Goal: Task Accomplishment & Management: Manage account settings

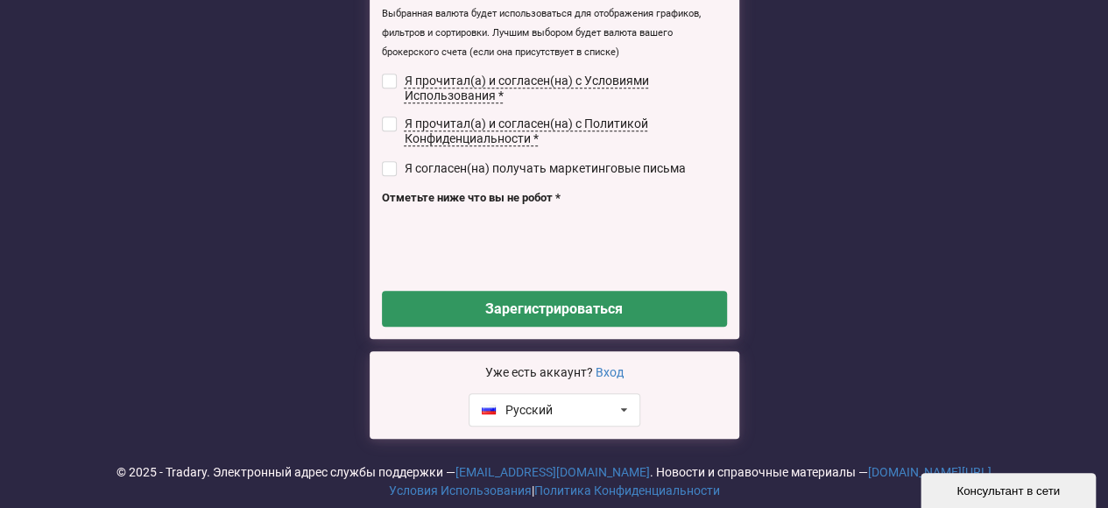
scroll to position [392, 0]
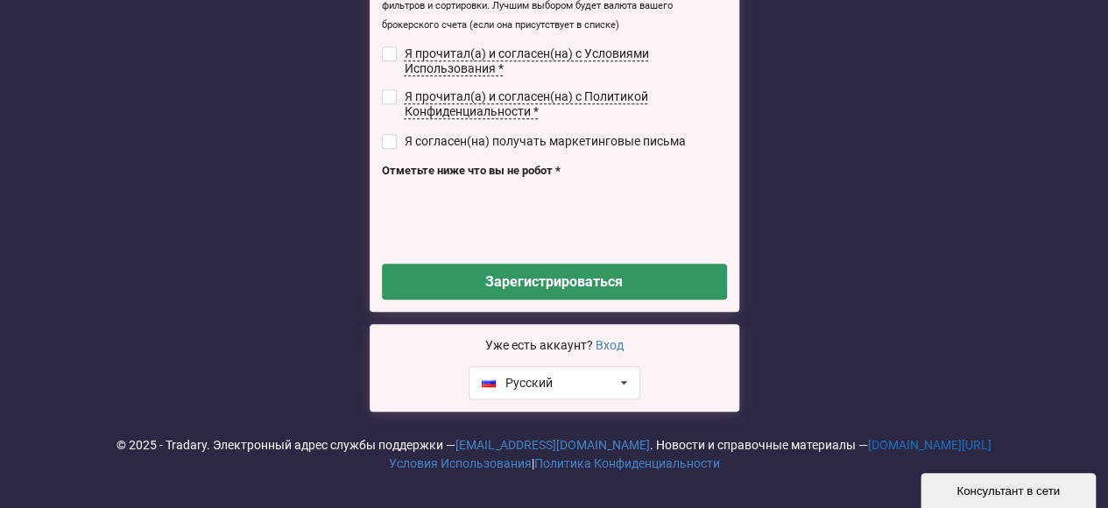
click at [897, 442] on link "[DOMAIN_NAME][URL]" at bounding box center [930, 445] width 124 height 14
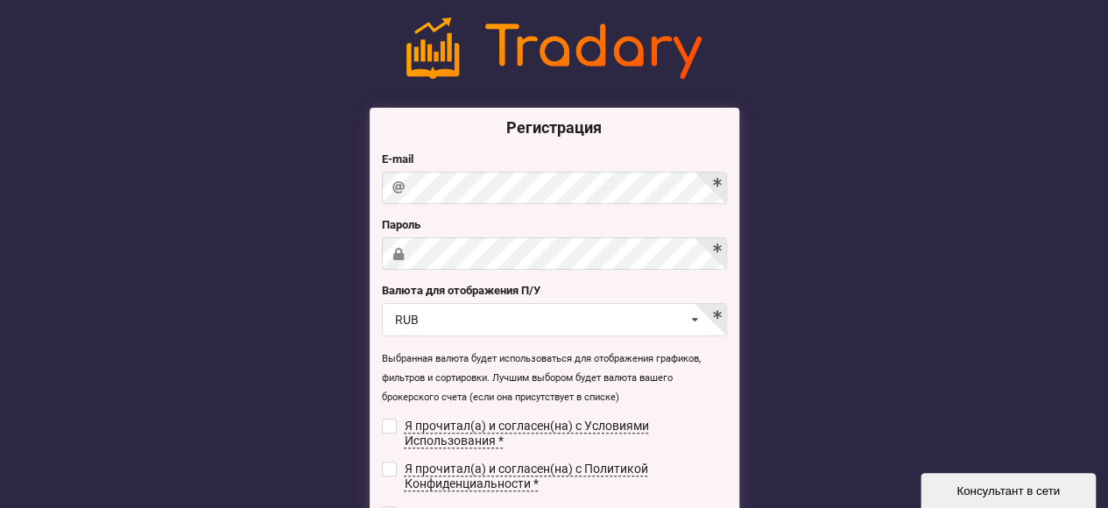
scroll to position [0, 0]
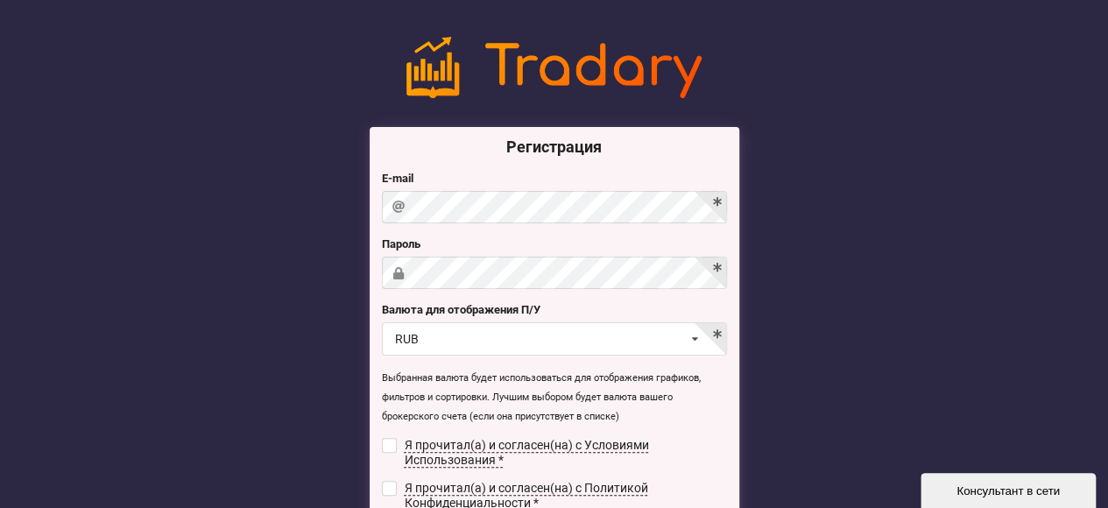
click at [713, 414] on p "Выбранная валюта будет использоваться для отображения графиков, фильтров и сорт…" at bounding box center [554, 397] width 345 height 58
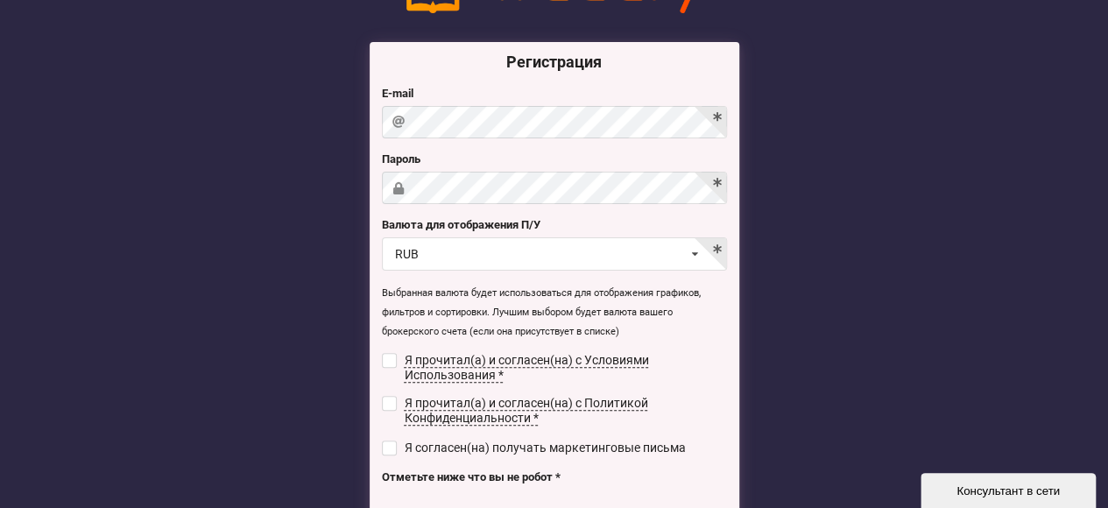
scroll to position [88, 0]
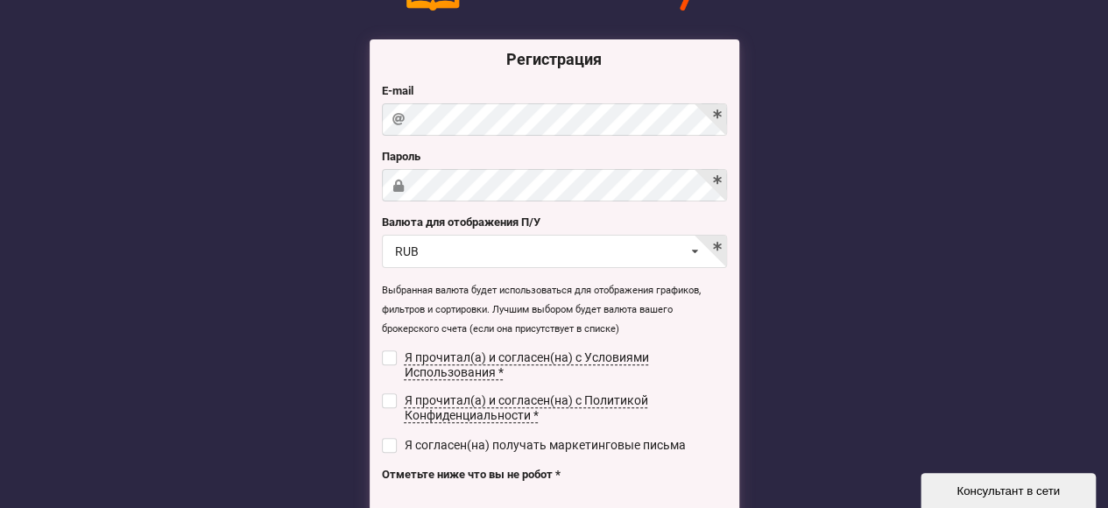
click at [718, 335] on p "Выбранная валюта будет использоваться для отображения графиков, фильтров и сорт…" at bounding box center [554, 309] width 345 height 58
click at [394, 356] on input "checkbox" at bounding box center [389, 357] width 15 height 15
checkbox input "true"
click at [382, 393] on input "checkbox" at bounding box center [389, 400] width 15 height 15
checkbox input "true"
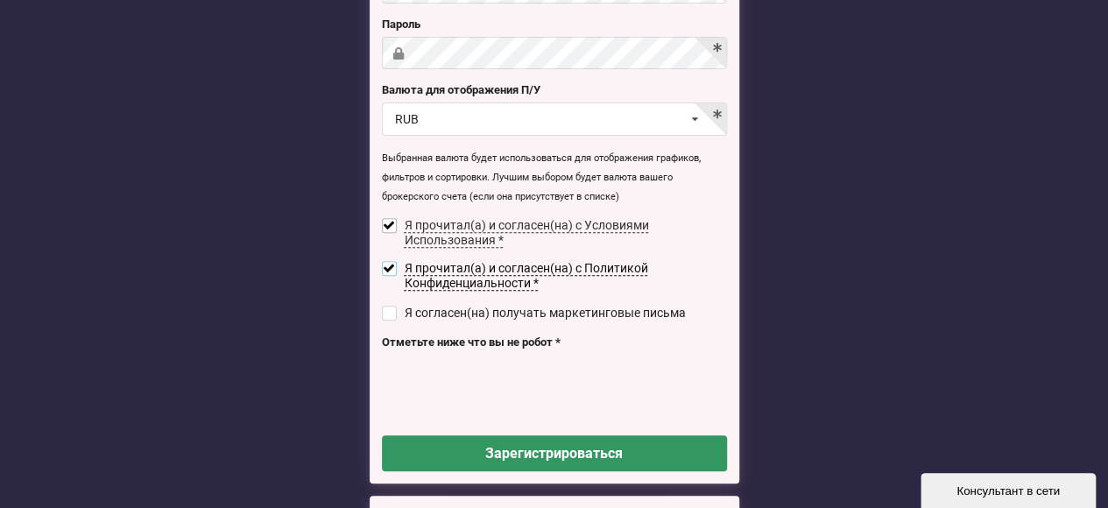
scroll to position [350, 0]
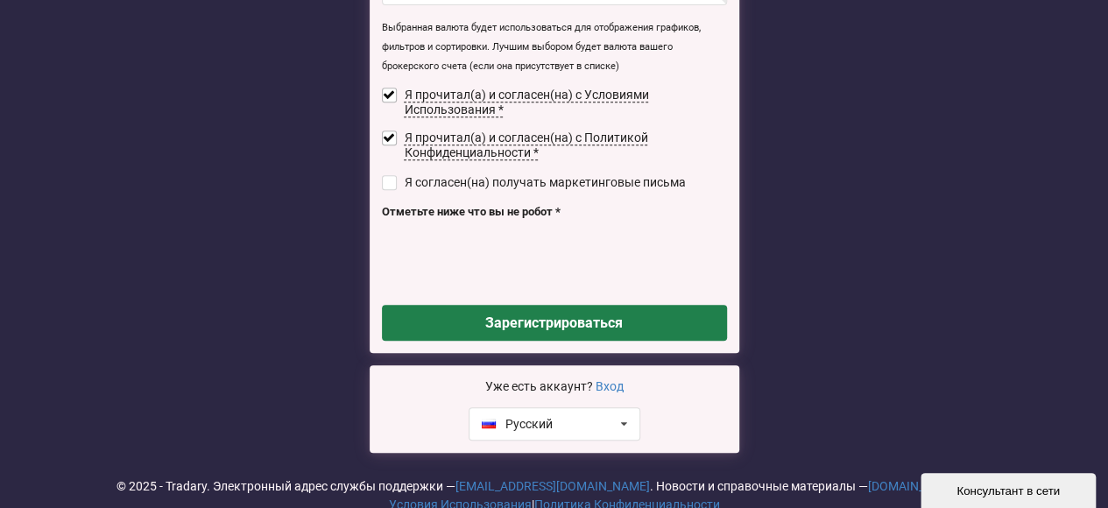
click at [554, 322] on button "Зарегистрироваться" at bounding box center [554, 323] width 345 height 36
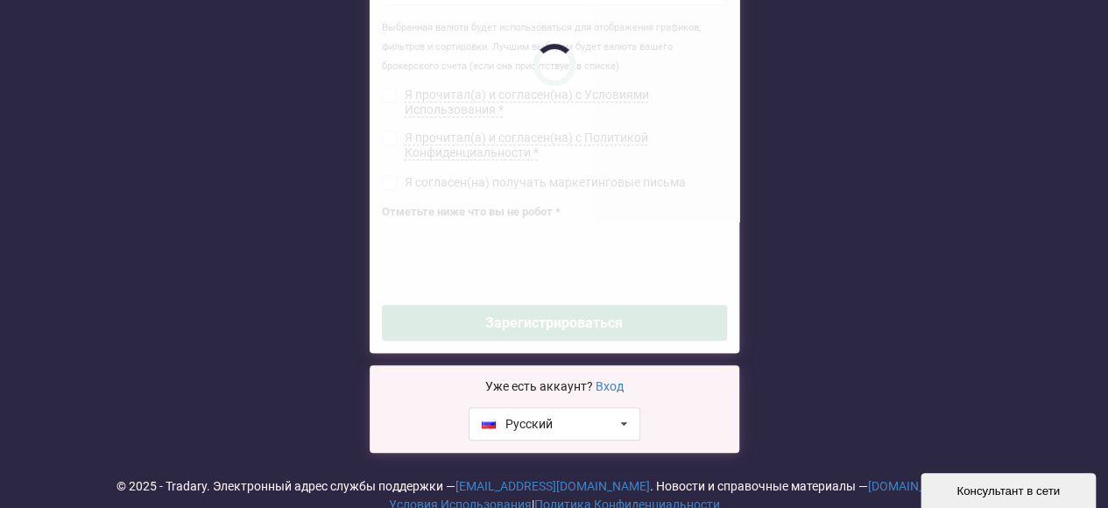
checkbox input "false"
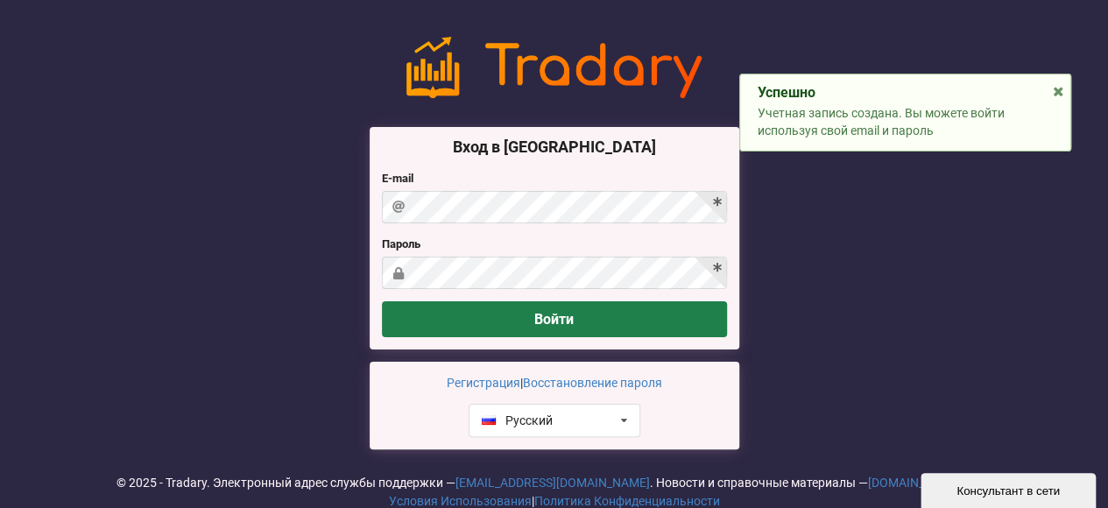
click at [553, 322] on button "Войти" at bounding box center [554, 319] width 345 height 36
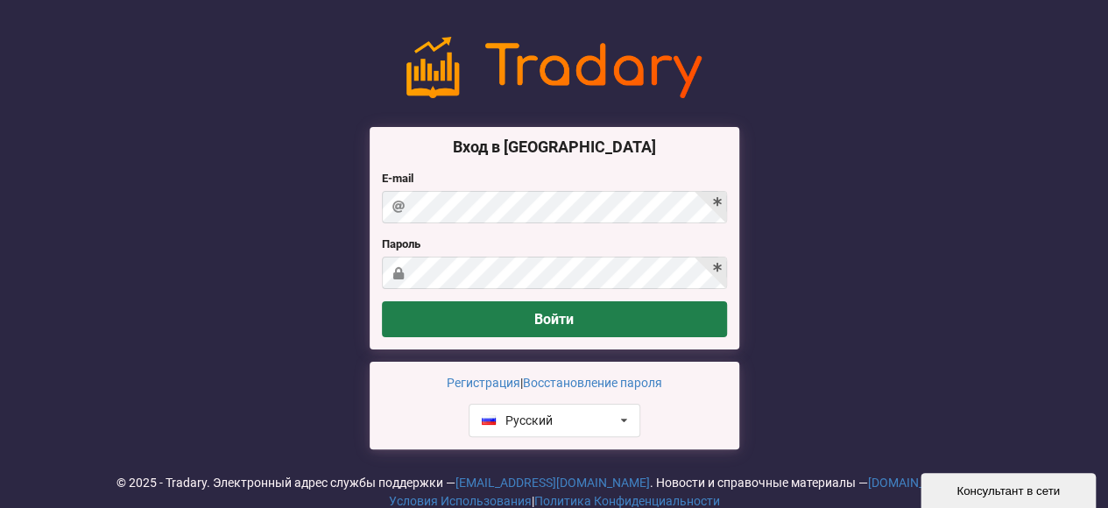
drag, startPoint x: 0, startPoint y: 0, endPoint x: 548, endPoint y: 323, distance: 635.9
click at [548, 323] on button "Войти" at bounding box center [554, 319] width 345 height 36
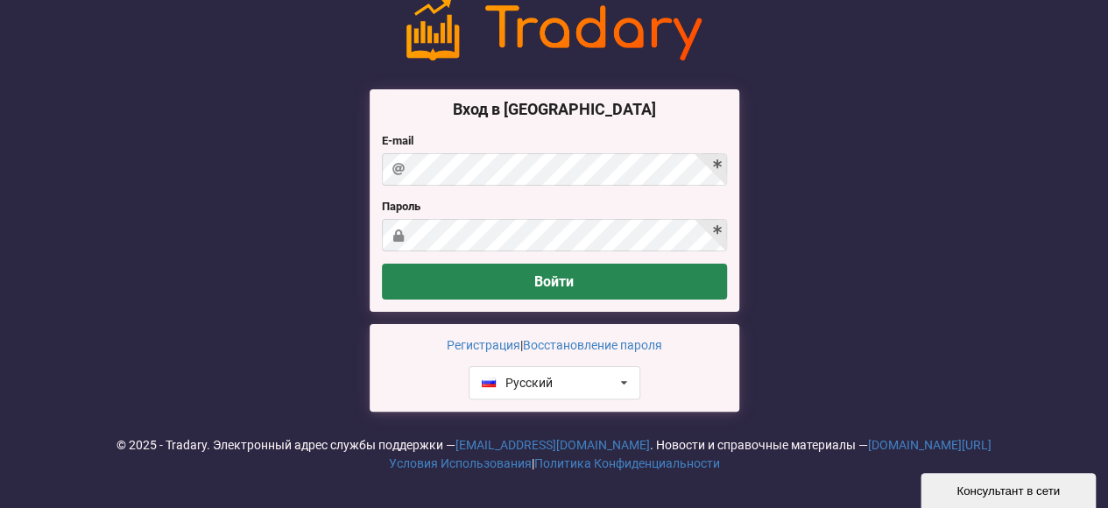
scroll to position [40, 0]
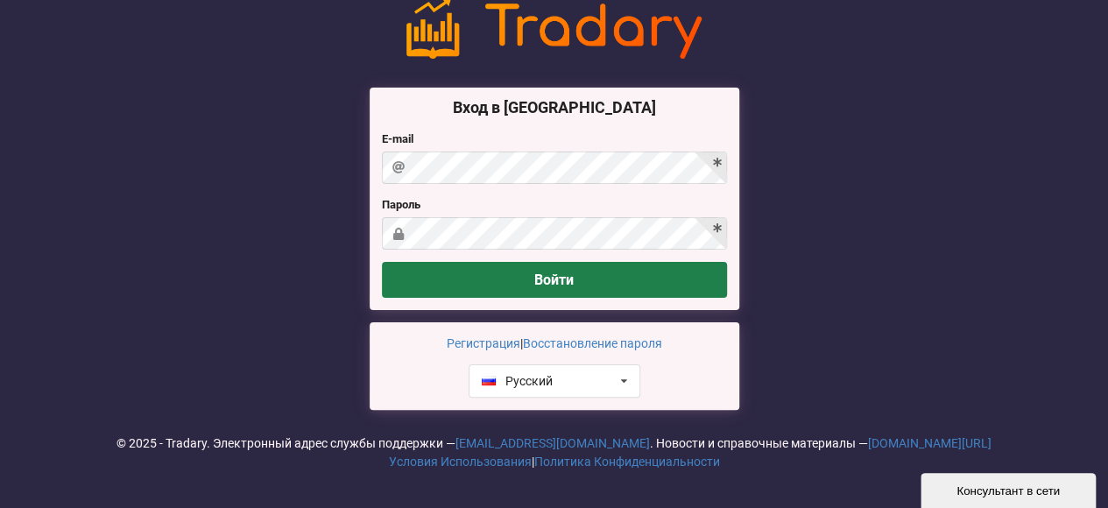
click at [554, 281] on button "Войти" at bounding box center [554, 280] width 345 height 36
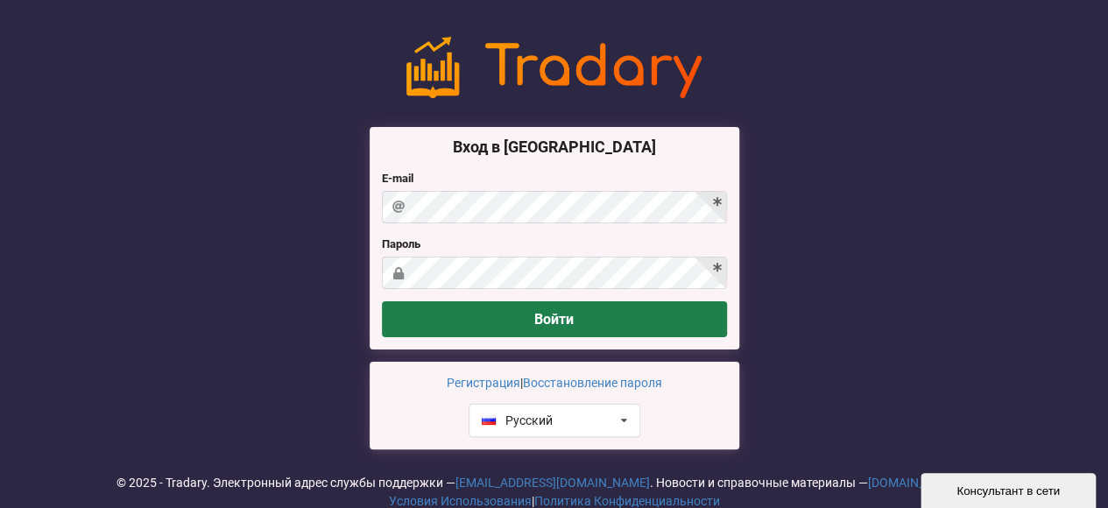
click at [583, 321] on button "Войти" at bounding box center [554, 319] width 345 height 36
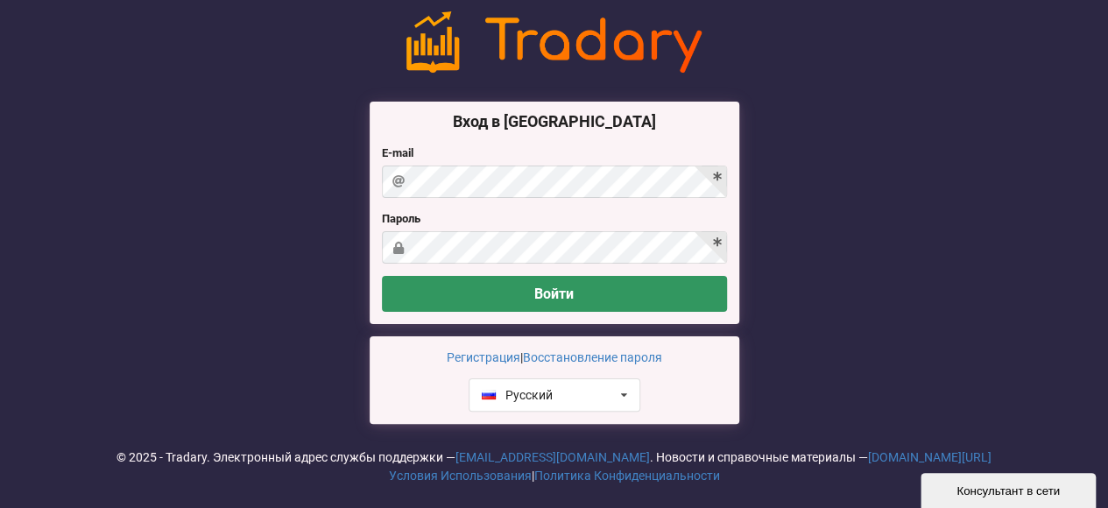
scroll to position [40, 0]
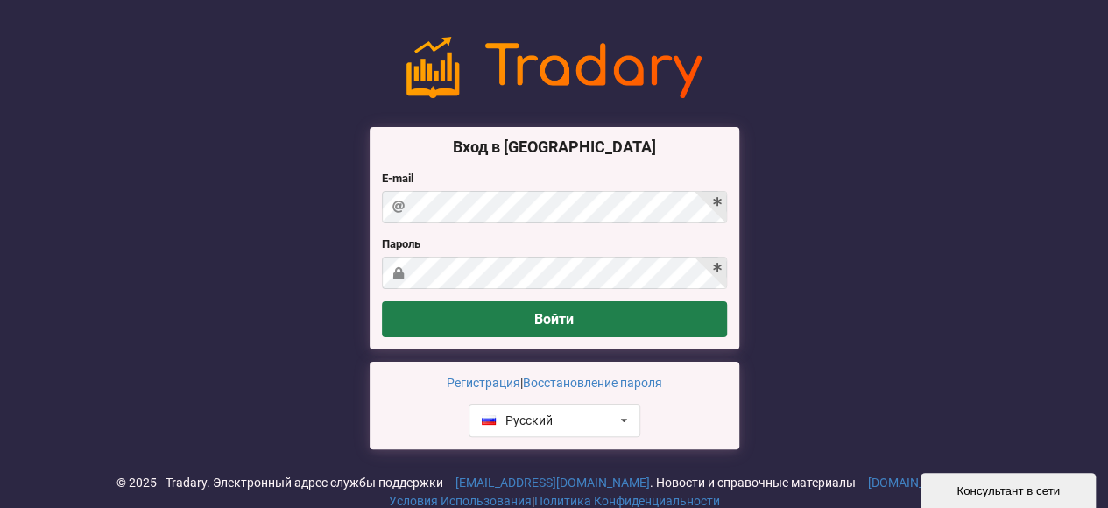
click at [557, 320] on button "Войти" at bounding box center [554, 319] width 345 height 36
drag, startPoint x: 0, startPoint y: 0, endPoint x: 557, endPoint y: 321, distance: 642.9
click at [557, 321] on button "Войти" at bounding box center [554, 319] width 345 height 36
click at [534, 324] on button "Войти" at bounding box center [554, 319] width 345 height 36
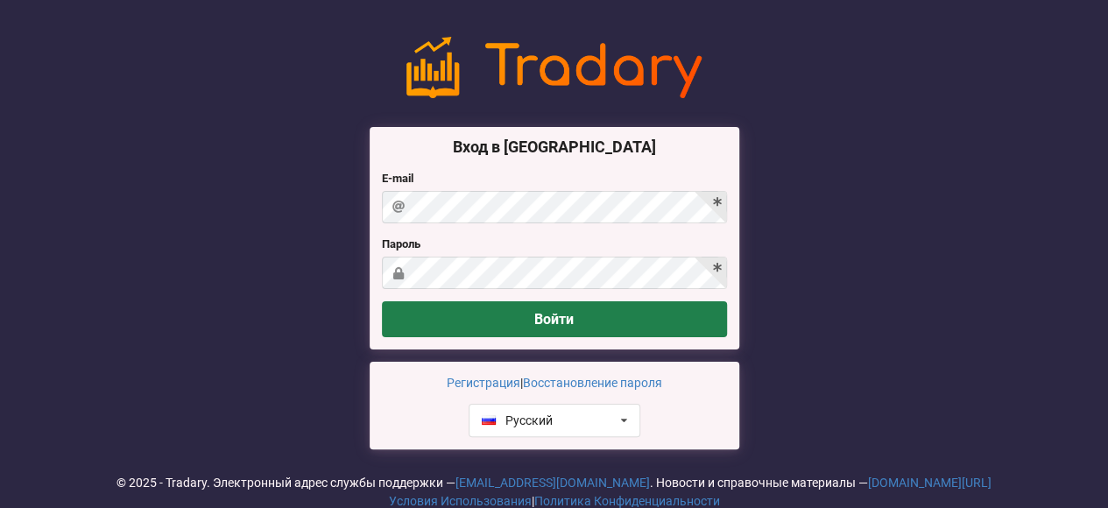
drag, startPoint x: 0, startPoint y: 0, endPoint x: 534, endPoint y: 322, distance: 623.4
click at [534, 322] on button "Войти" at bounding box center [554, 319] width 345 height 36
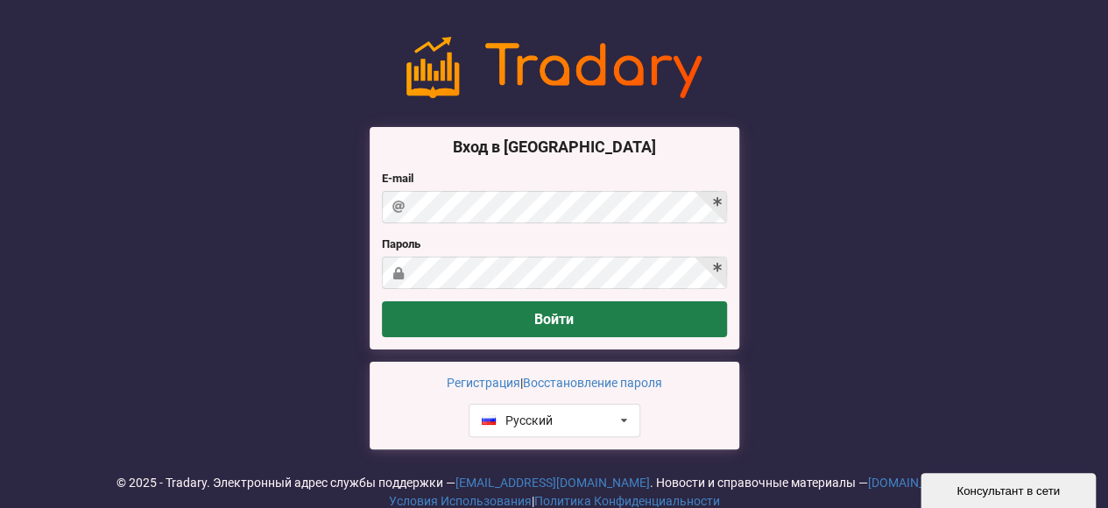
drag, startPoint x: 0, startPoint y: 0, endPoint x: 534, endPoint y: 319, distance: 621.6
click at [534, 319] on button "Войти" at bounding box center [554, 319] width 345 height 36
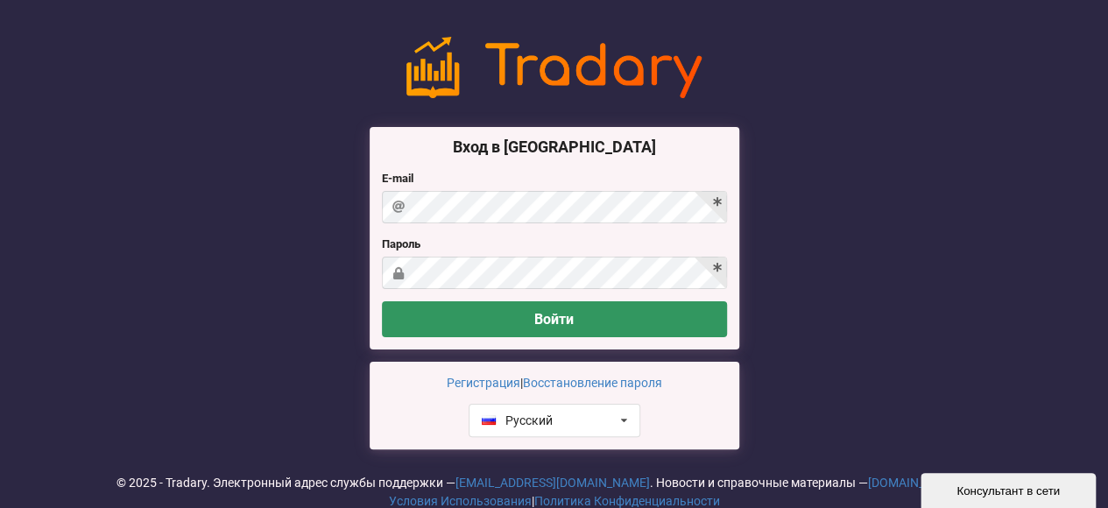
scroll to position [40, 0]
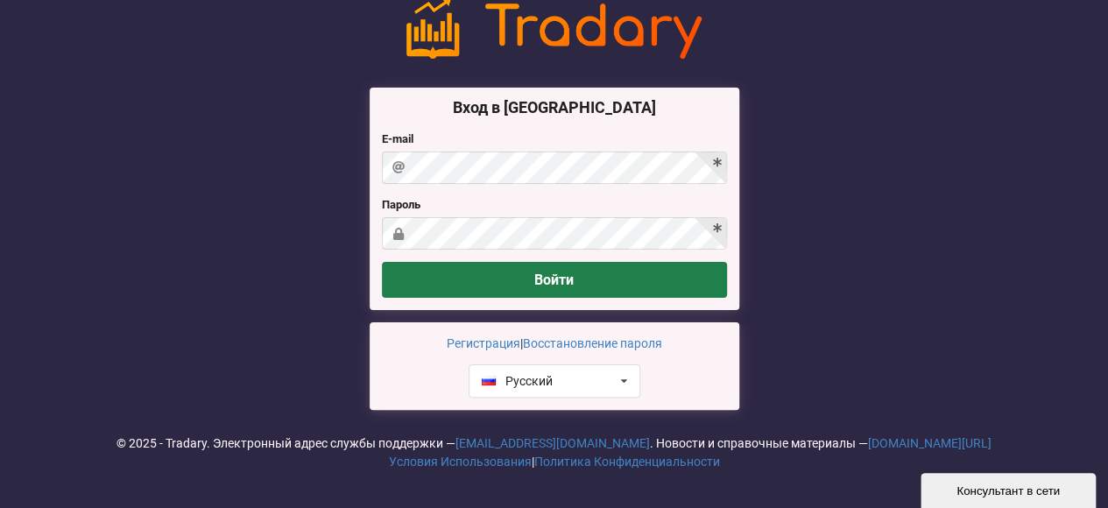
click at [567, 277] on button "Войти" at bounding box center [554, 280] width 345 height 36
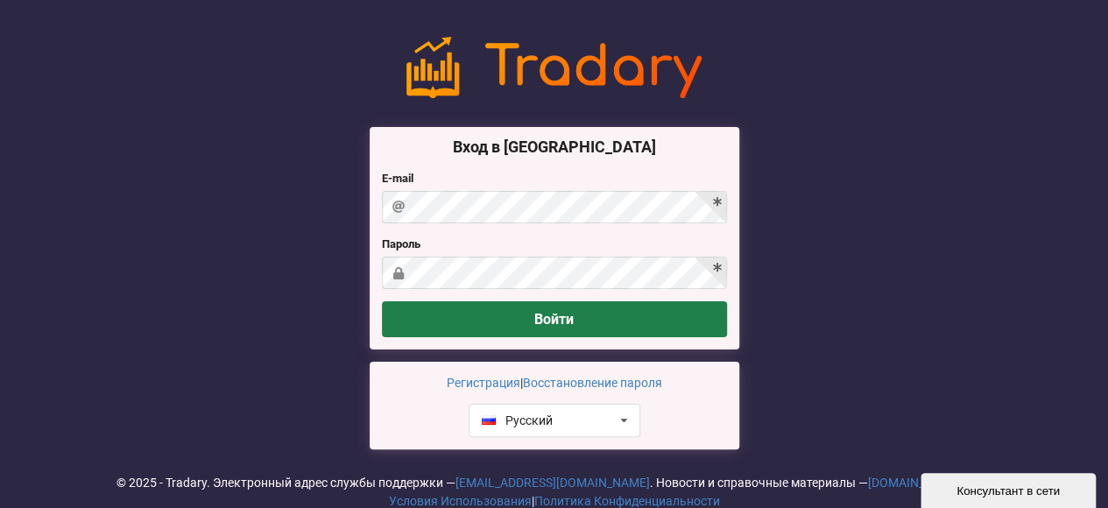
click at [595, 319] on button "Войти" at bounding box center [554, 319] width 345 height 36
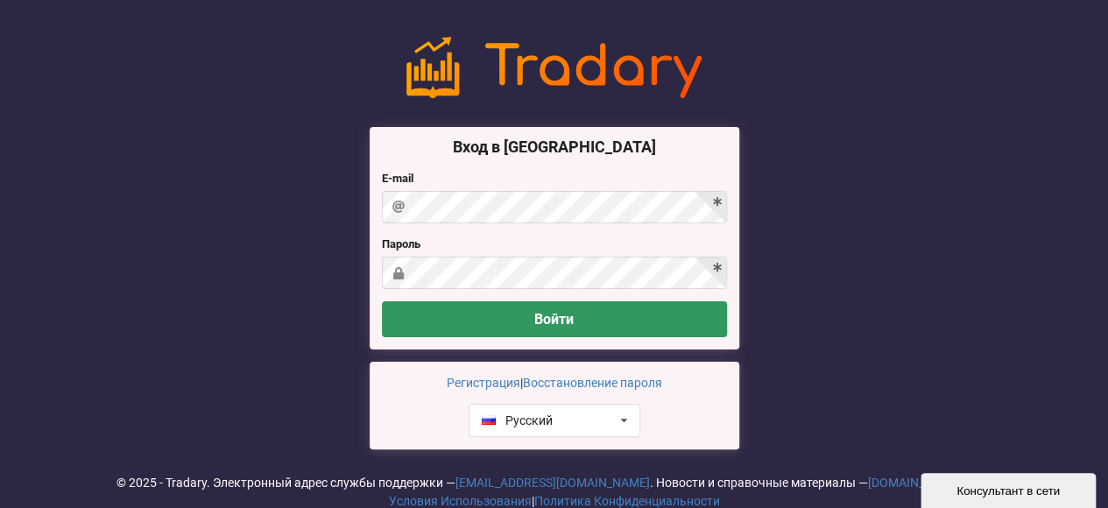
scroll to position [40, 0]
